Goal: Find specific page/section: Locate a particular part of the current website

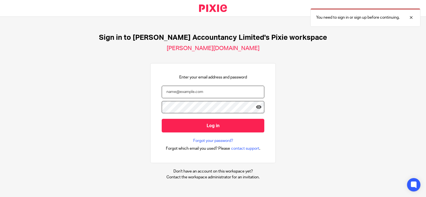
click at [191, 97] on input "email" at bounding box center [213, 92] width 103 height 13
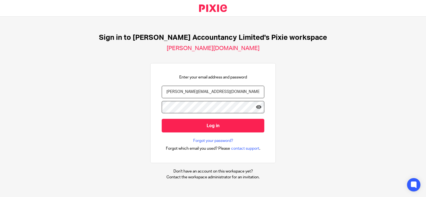
type input "hannah@chatfieldaccountancy.co.uk"
click at [162, 119] on input "Log in" at bounding box center [213, 126] width 103 height 14
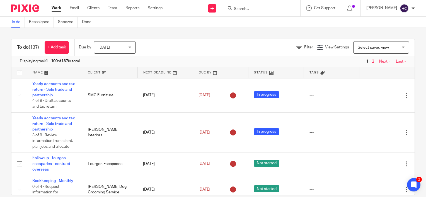
click at [237, 11] on input "Search" at bounding box center [258, 9] width 50 height 5
type input ";"
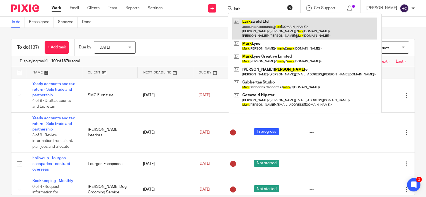
type input "lark"
click at [267, 28] on link at bounding box center [304, 29] width 145 height 22
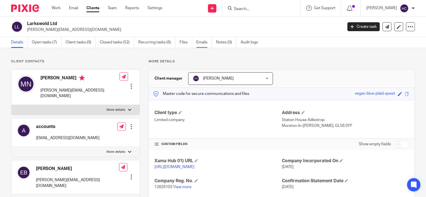
click at [199, 40] on link "Emails" at bounding box center [204, 42] width 16 height 11
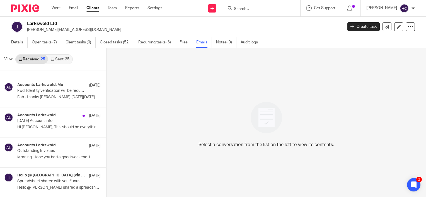
scroll to position [27, 0]
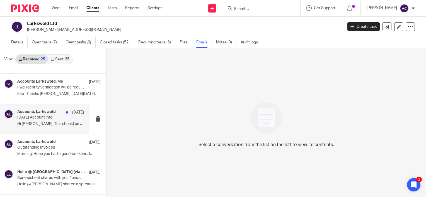
click at [31, 119] on p "[DATE] Account info" at bounding box center [43, 117] width 53 height 5
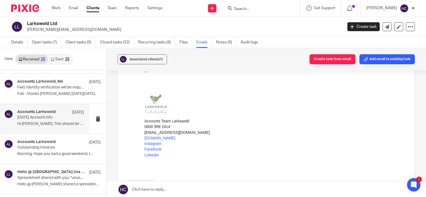
scroll to position [196, 0]
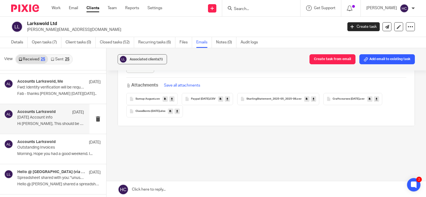
click at [171, 99] on icon at bounding box center [172, 99] width 2 height 4
